Goal: Information Seeking & Learning: Learn about a topic

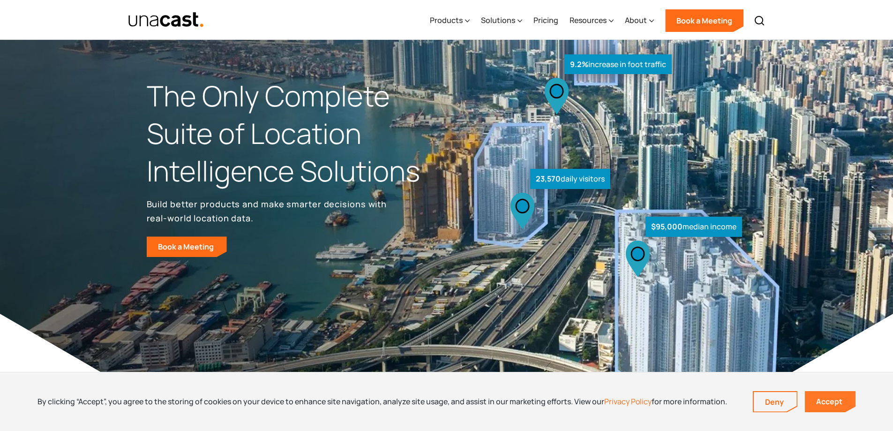
click at [439, 403] on link "Accept" at bounding box center [830, 401] width 51 height 21
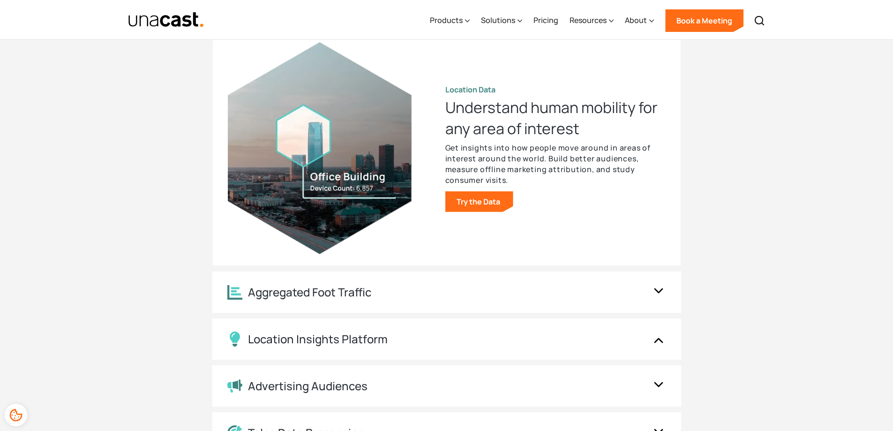
scroll to position [985, 0]
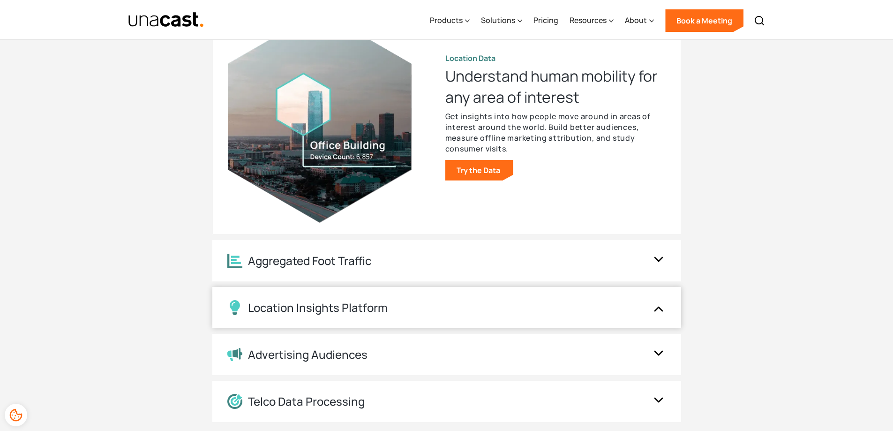
click at [439, 311] on div "Location Insights Platform" at bounding box center [437, 307] width 420 height 15
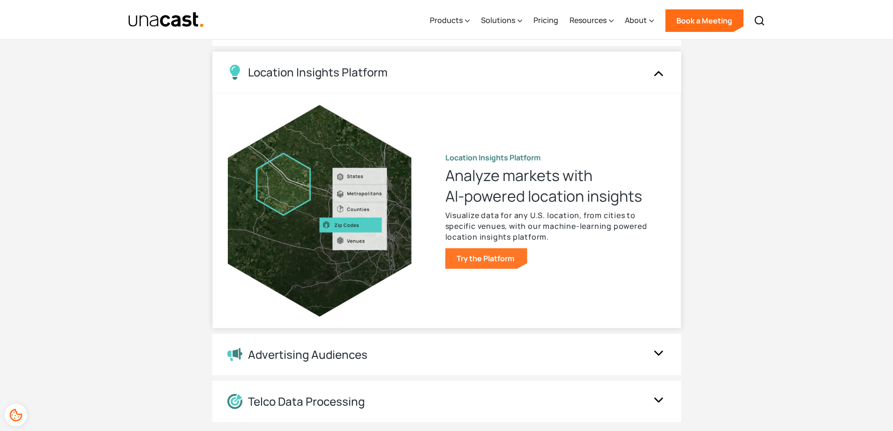
click at [439, 260] on link "Try the Platform" at bounding box center [486, 258] width 82 height 21
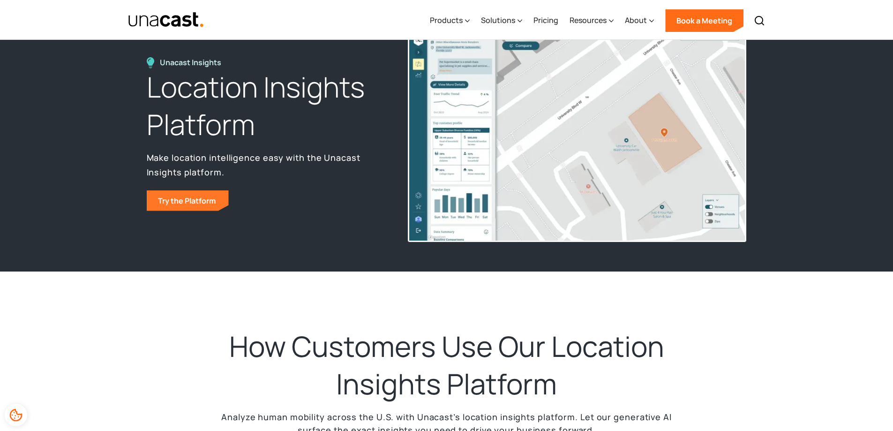
click at [208, 204] on link "Try the Platform" at bounding box center [188, 200] width 82 height 21
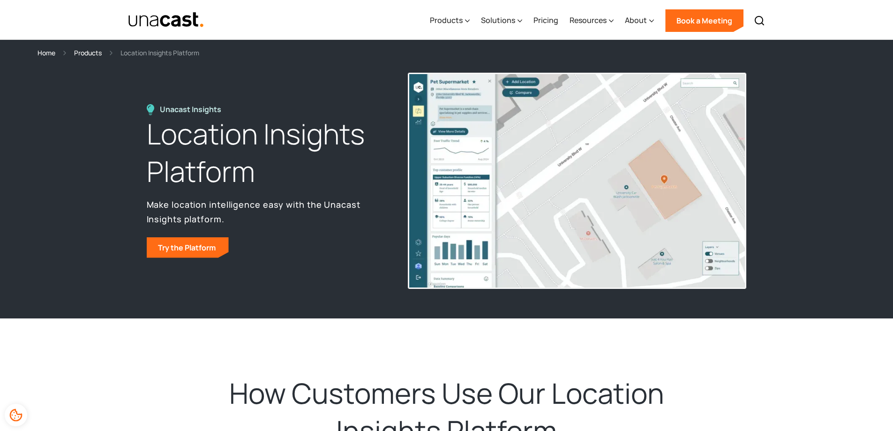
click at [52, 54] on div "Home" at bounding box center [47, 52] width 18 height 11
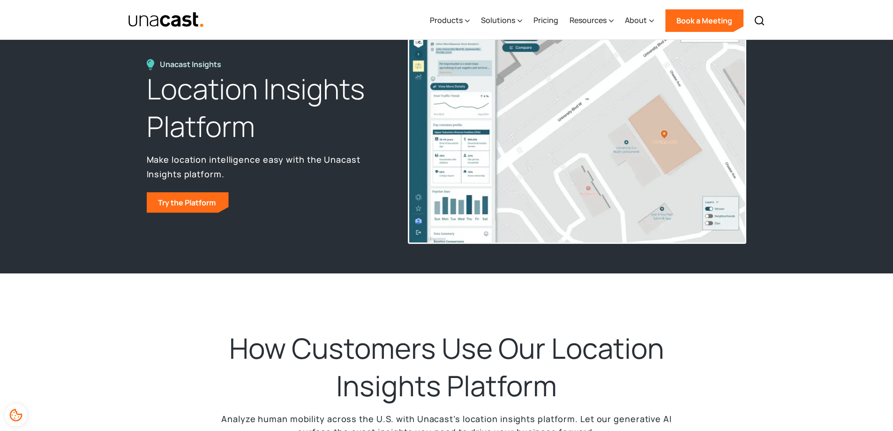
scroll to position [47, 0]
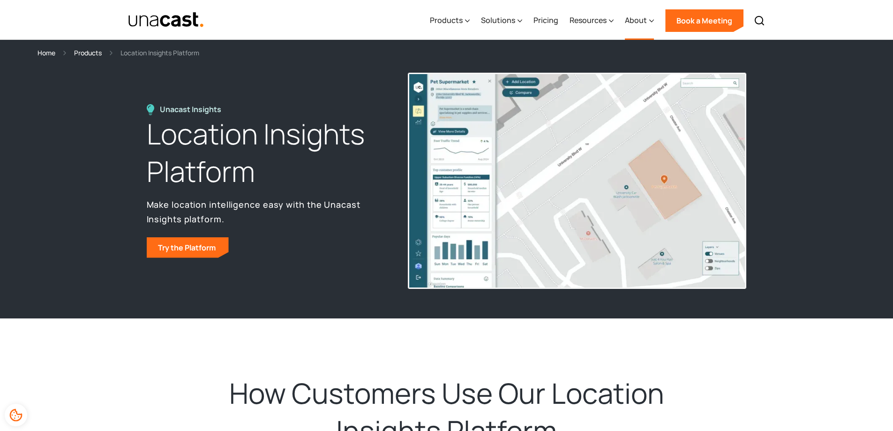
click at [644, 21] on div "About" at bounding box center [636, 20] width 22 height 11
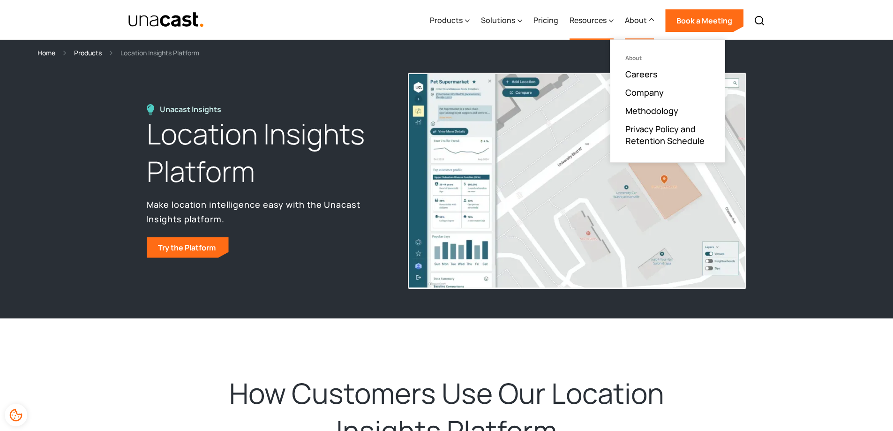
click at [590, 22] on div "Resources" at bounding box center [588, 20] width 37 height 11
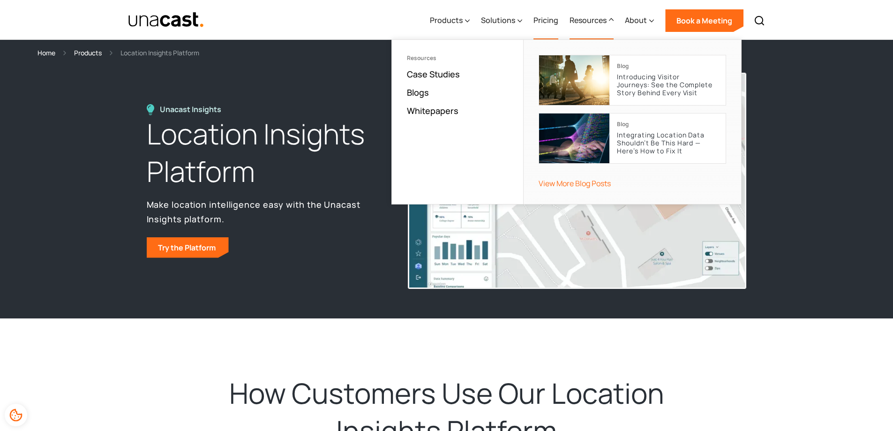
click at [545, 22] on link "Pricing" at bounding box center [546, 20] width 25 height 38
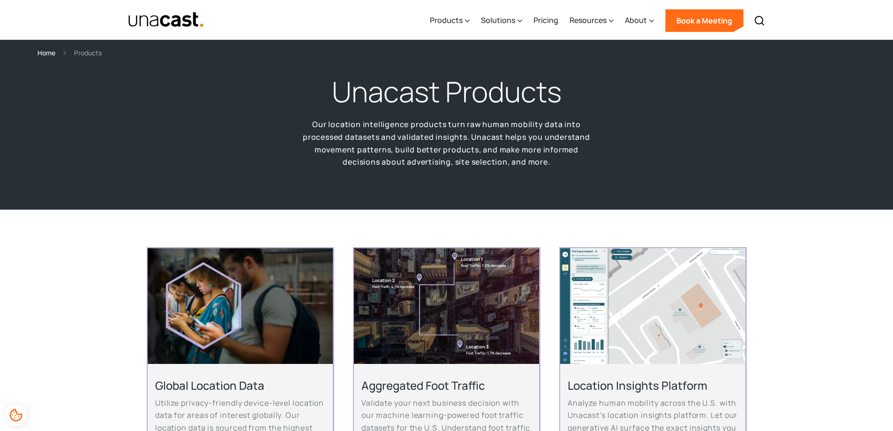
click at [656, 375] on div "Location Insights Platform Analyze human mobility across the U.S. with Unacast’…" at bounding box center [652, 437] width 185 height 146
click at [649, 391] on h2 "Location Insights Platform" at bounding box center [653, 385] width 170 height 15
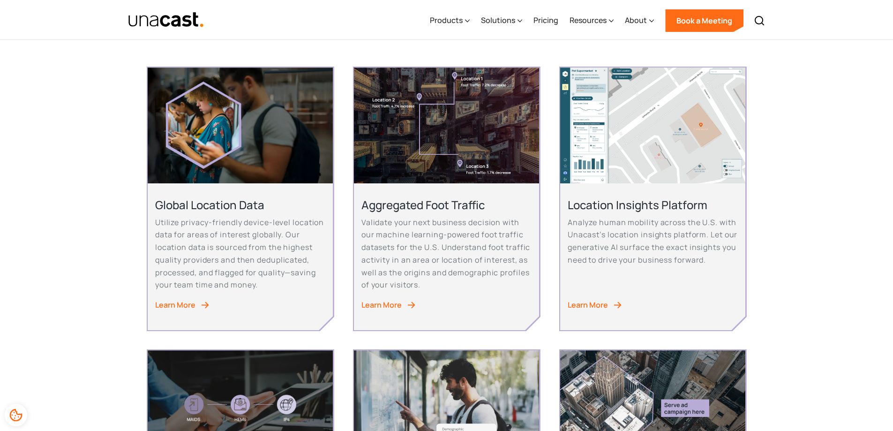
scroll to position [188, 0]
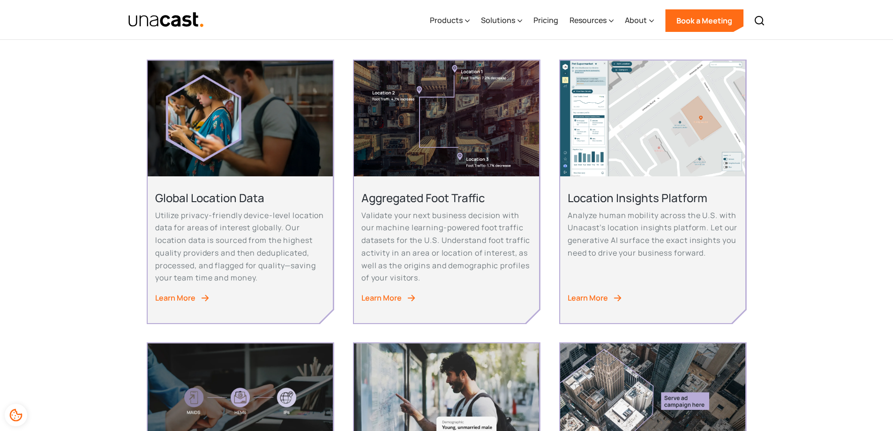
click at [593, 298] on div "Learn More" at bounding box center [588, 298] width 40 height 13
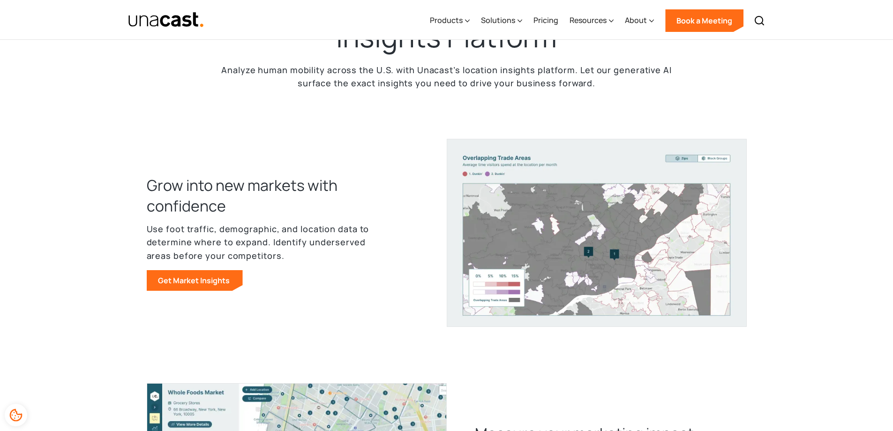
scroll to position [422, 0]
